Goal: Task Accomplishment & Management: Manage account settings

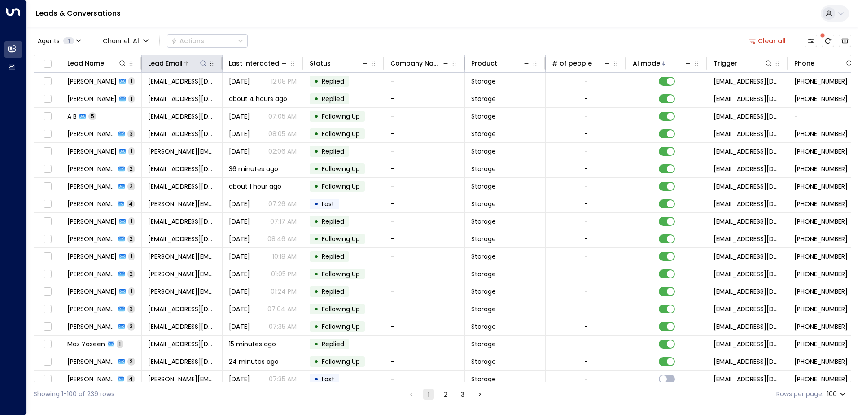
click at [202, 64] on icon at bounding box center [203, 63] width 7 height 7
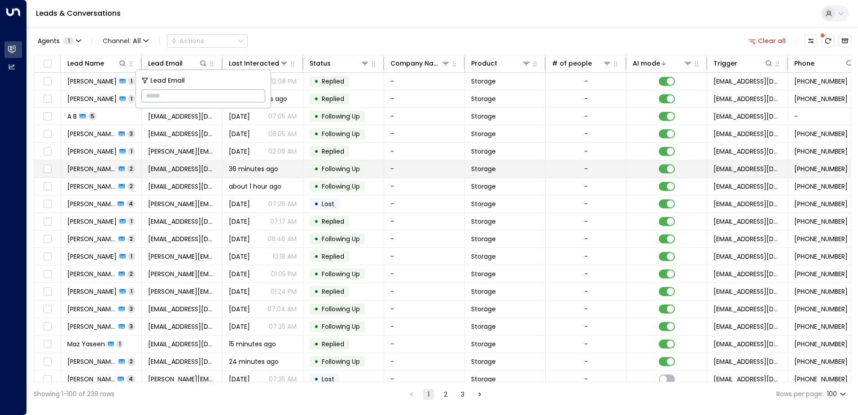
type input "**********"
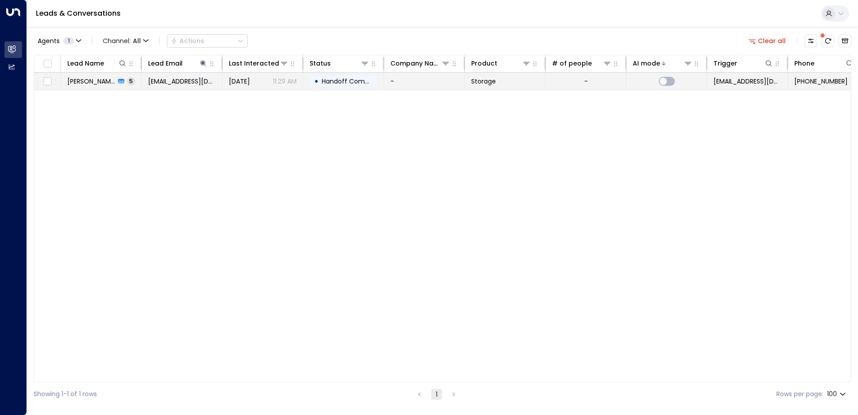
click at [404, 81] on td "-" at bounding box center [424, 81] width 81 height 17
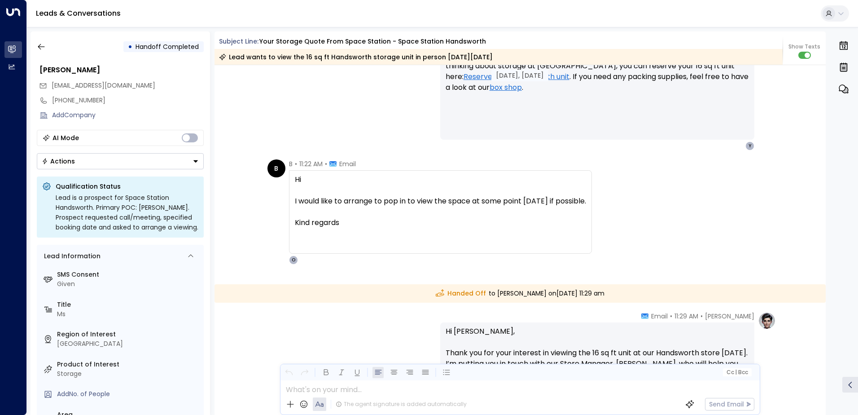
scroll to position [1218, 0]
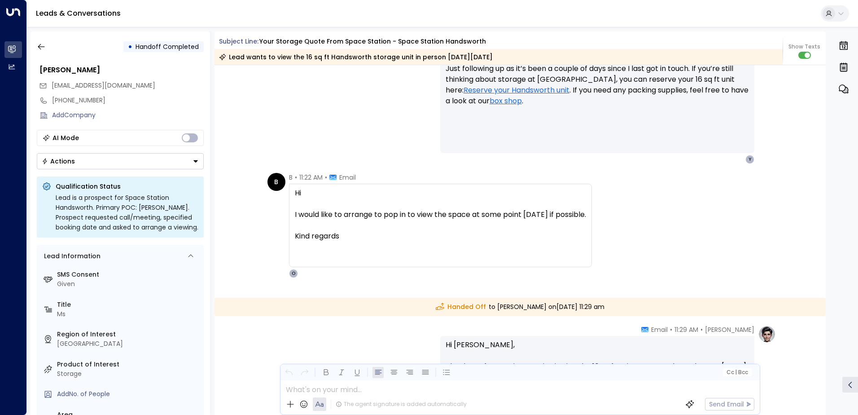
drag, startPoint x: 357, startPoint y: 244, endPoint x: 293, endPoint y: 193, distance: 82.0
click at [295, 193] on div "Hi I would like to arrange to pop in to view the space at some point [DATE] if …" at bounding box center [440, 220] width 291 height 65
drag, startPoint x: 293, startPoint y: 193, endPoint x: 324, endPoint y: 218, distance: 39.8
copy div "Hi I would like to arrange to pop in to view the space at some point [DATE] if …"
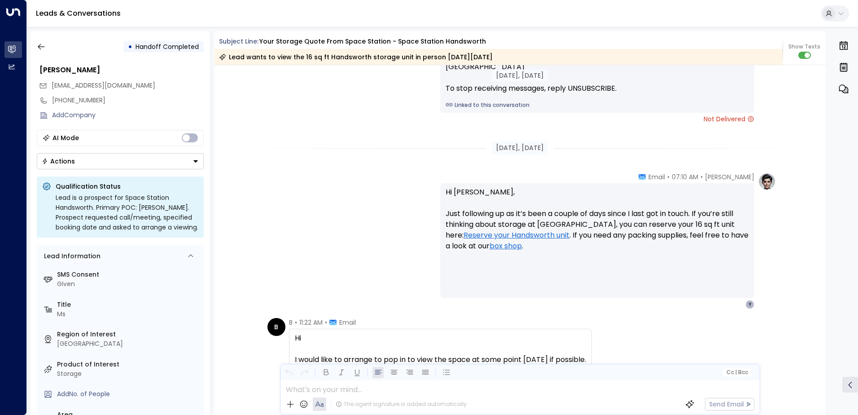
scroll to position [1060, 0]
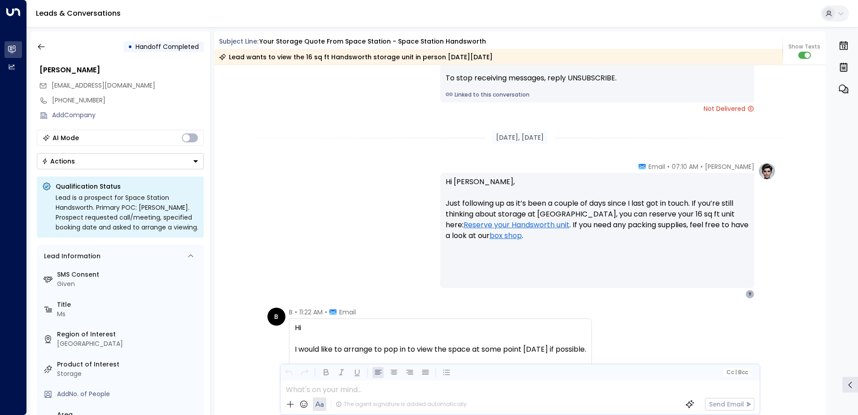
click at [327, 189] on div "[PERSON_NAME] • 07:10 AM • Email Hi [PERSON_NAME], Just following up as it’s be…" at bounding box center [520, 230] width 512 height 136
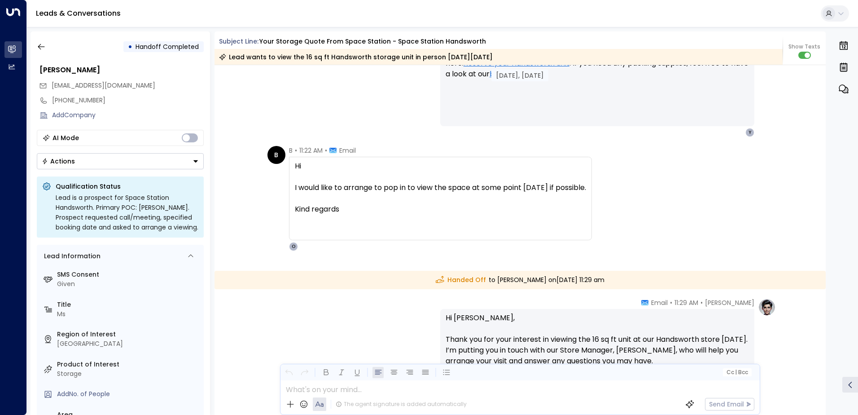
scroll to position [1194, 0]
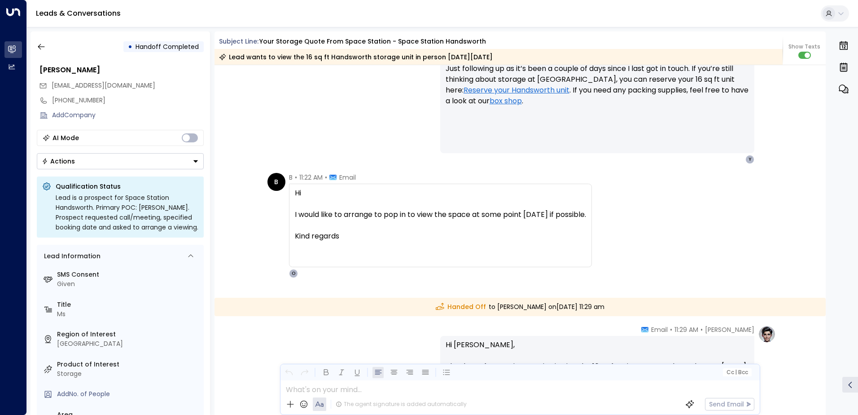
click at [267, 274] on div "B B • 11:22 AM • Email Hi I would like to arrange to pop in to view the space a…" at bounding box center [429, 225] width 324 height 105
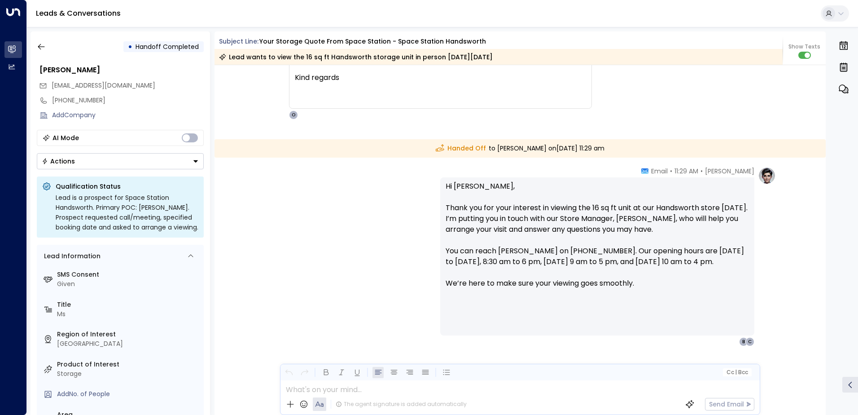
scroll to position [1374, 0]
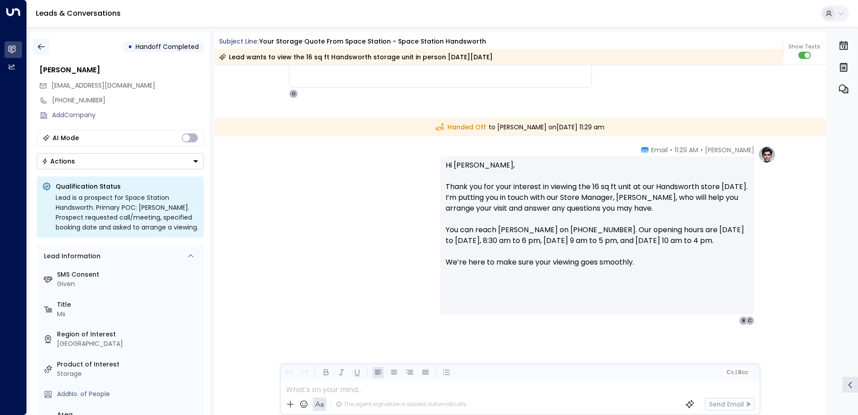
click at [42, 46] on icon "button" at bounding box center [41, 46] width 9 height 9
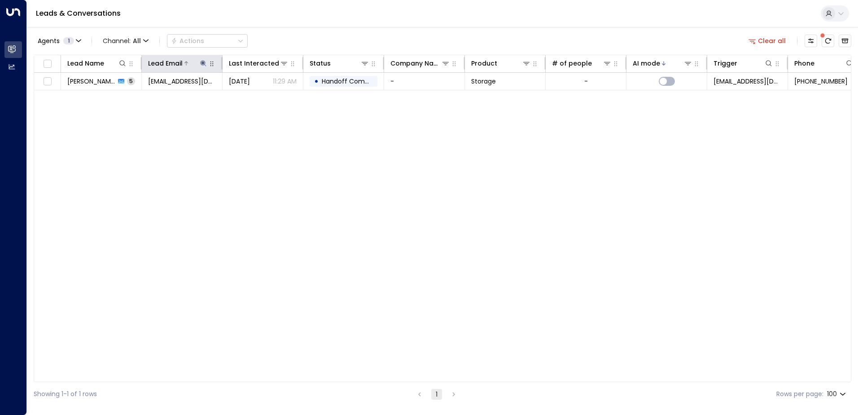
click at [205, 62] on icon at bounding box center [203, 63] width 7 height 7
click at [258, 95] on icon "button" at bounding box center [260, 96] width 6 height 6
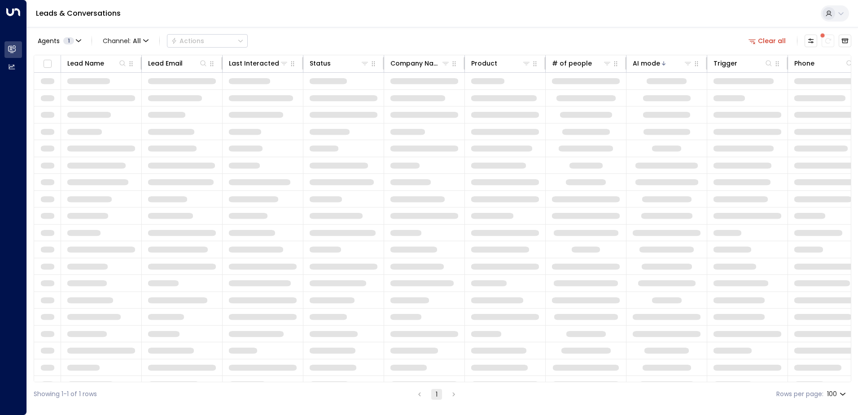
click at [283, 39] on div "Agents 1 Channel: All Actions Clear all" at bounding box center [443, 40] width 818 height 19
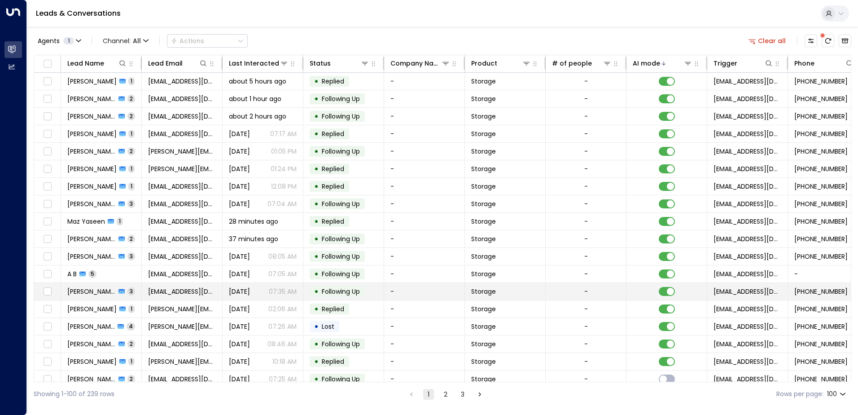
click at [140, 294] on td "[PERSON_NAME] 3" at bounding box center [101, 291] width 81 height 17
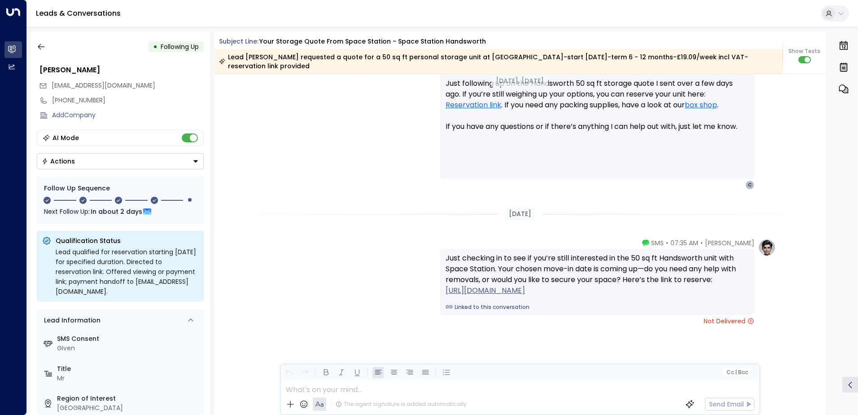
scroll to position [1189, 0]
click at [44, 46] on icon "button" at bounding box center [41, 46] width 9 height 9
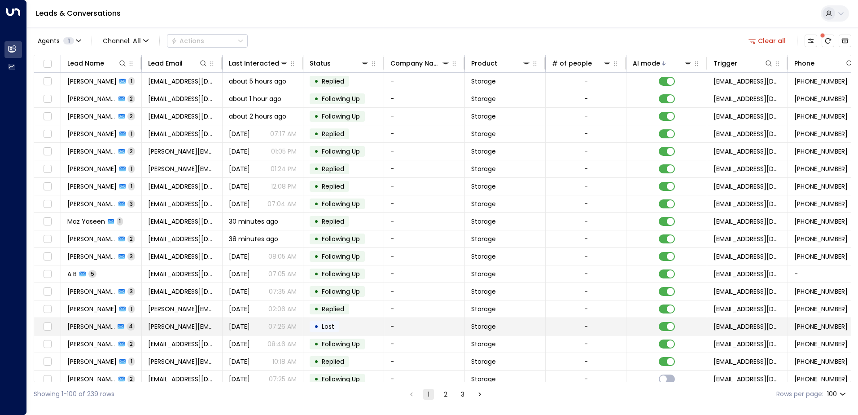
click at [118, 329] on icon at bounding box center [121, 326] width 6 height 5
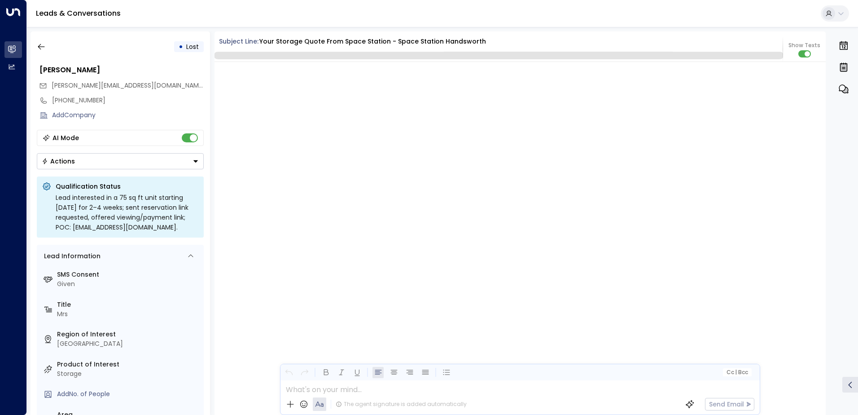
scroll to position [1856, 0]
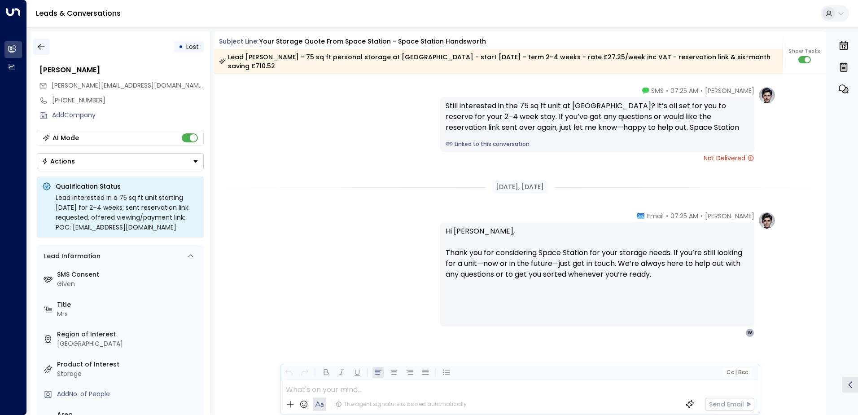
click at [42, 45] on icon "button" at bounding box center [41, 46] width 9 height 9
